Goal: Entertainment & Leisure: Browse casually

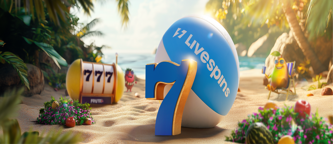
click at [28, 22] on button "Kirjaudu" at bounding box center [36, 18] width 17 height 5
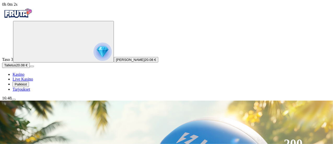
click at [38, 56] on circle "Primary" at bounding box center [54, 41] width 53 height 53
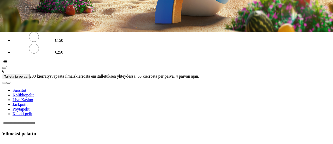
scroll to position [114, 0]
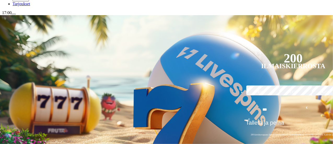
scroll to position [92, 0]
